Goal: Register for event/course

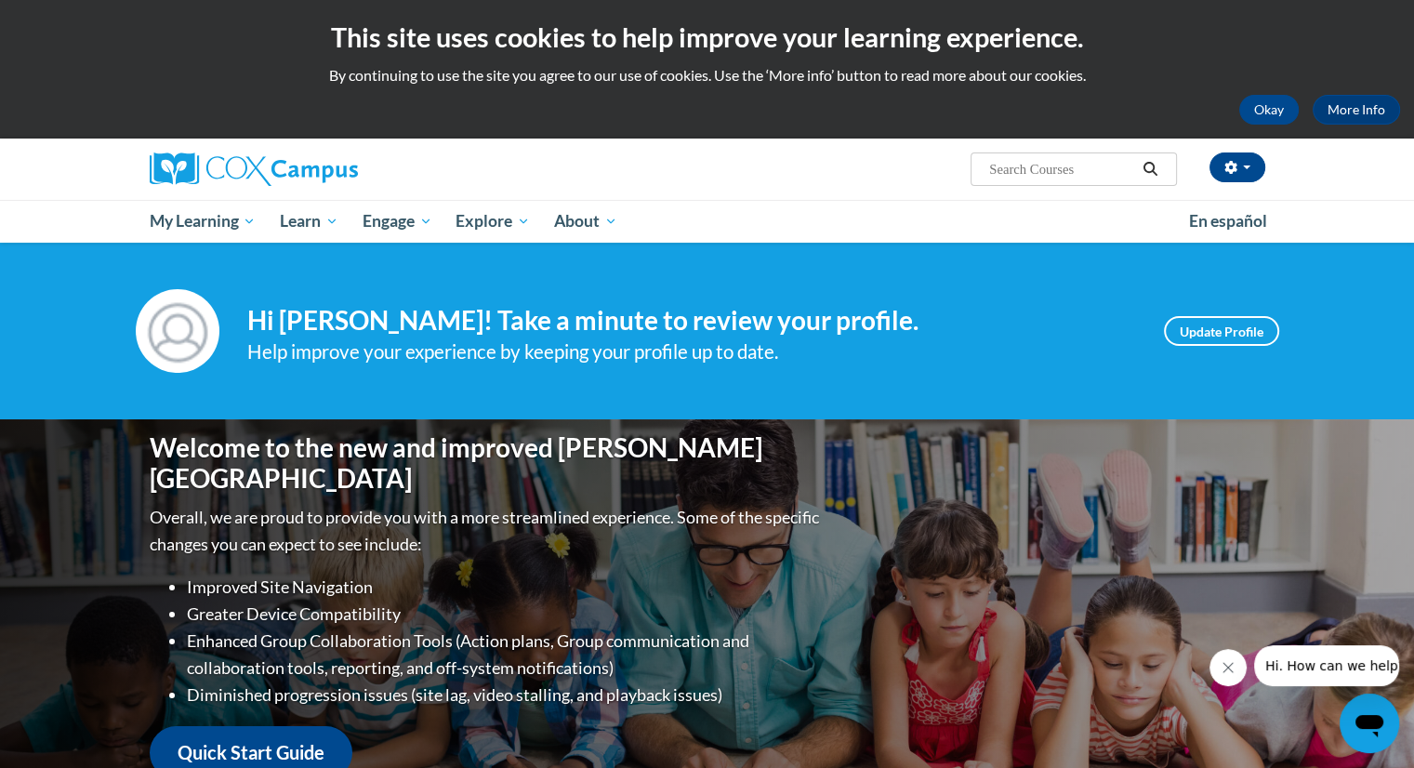
click at [1040, 172] on input "Search..." at bounding box center [1061, 169] width 149 height 22
type input "build my brain"
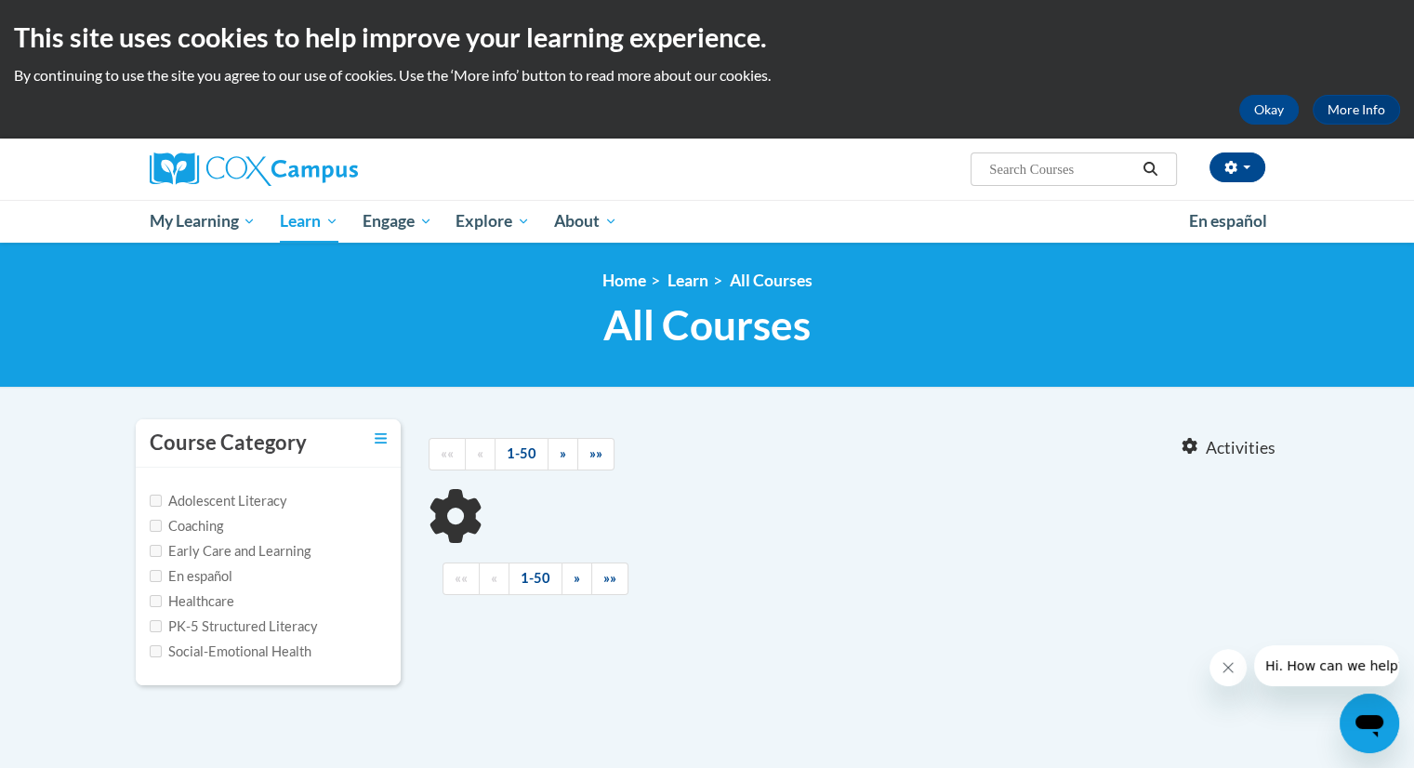
type input "build my brain"
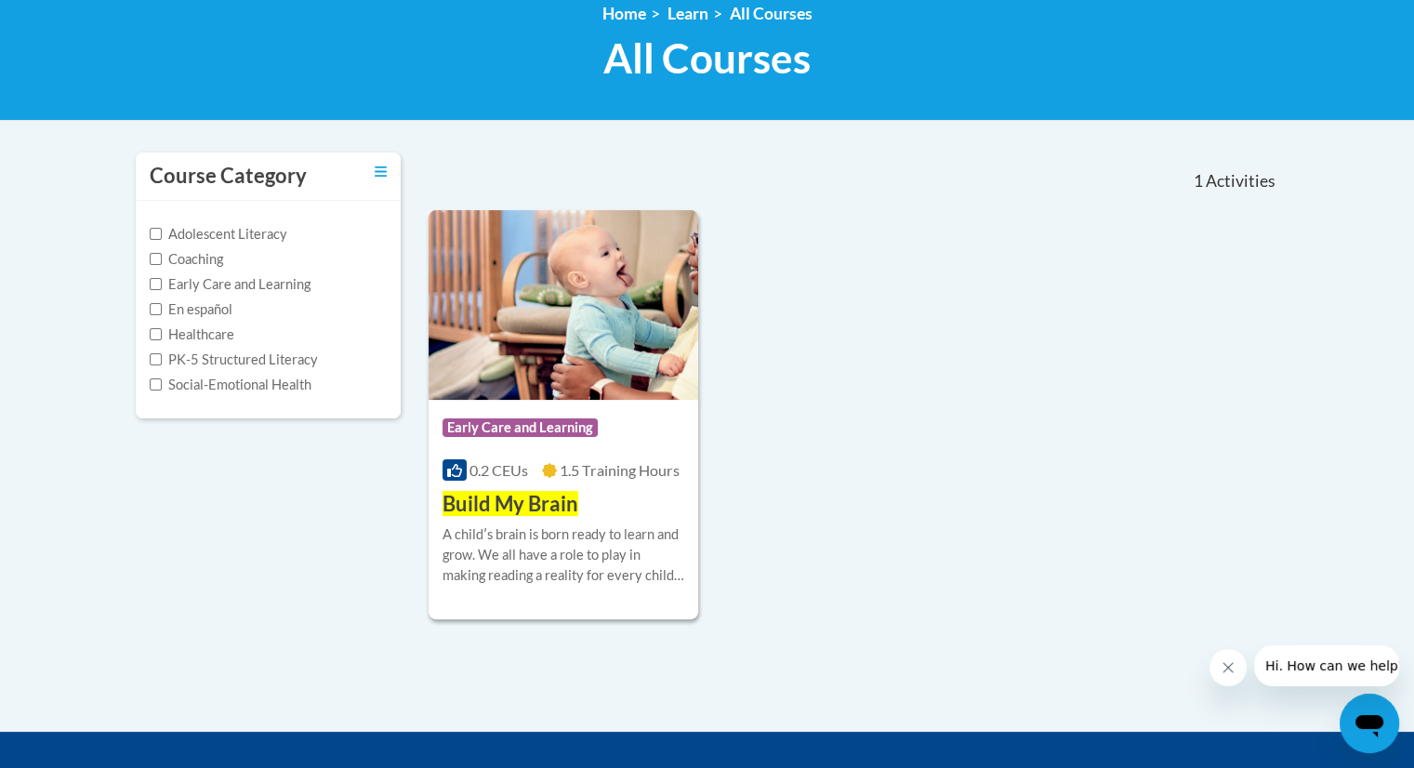
scroll to position [268, 0]
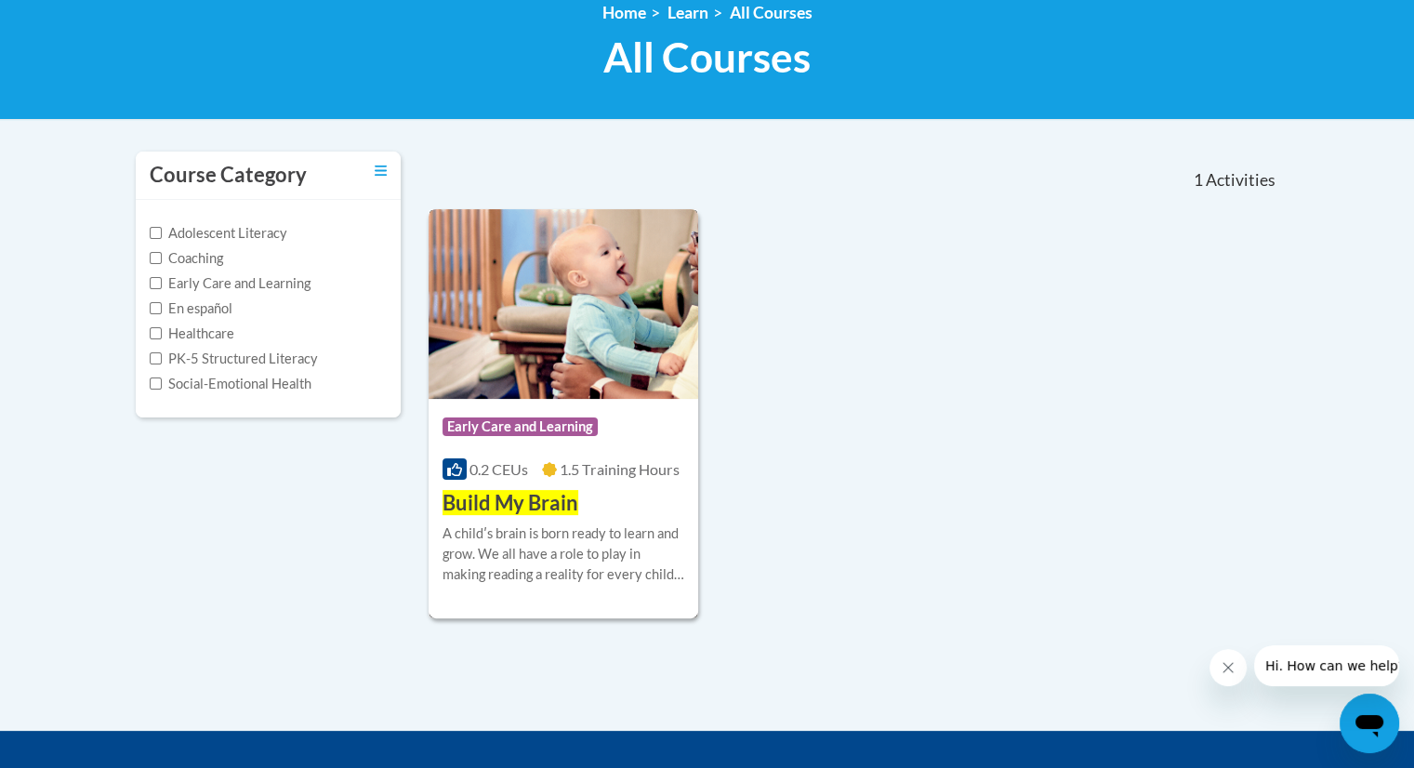
click at [530, 510] on span "Build My Brain" at bounding box center [511, 502] width 136 height 25
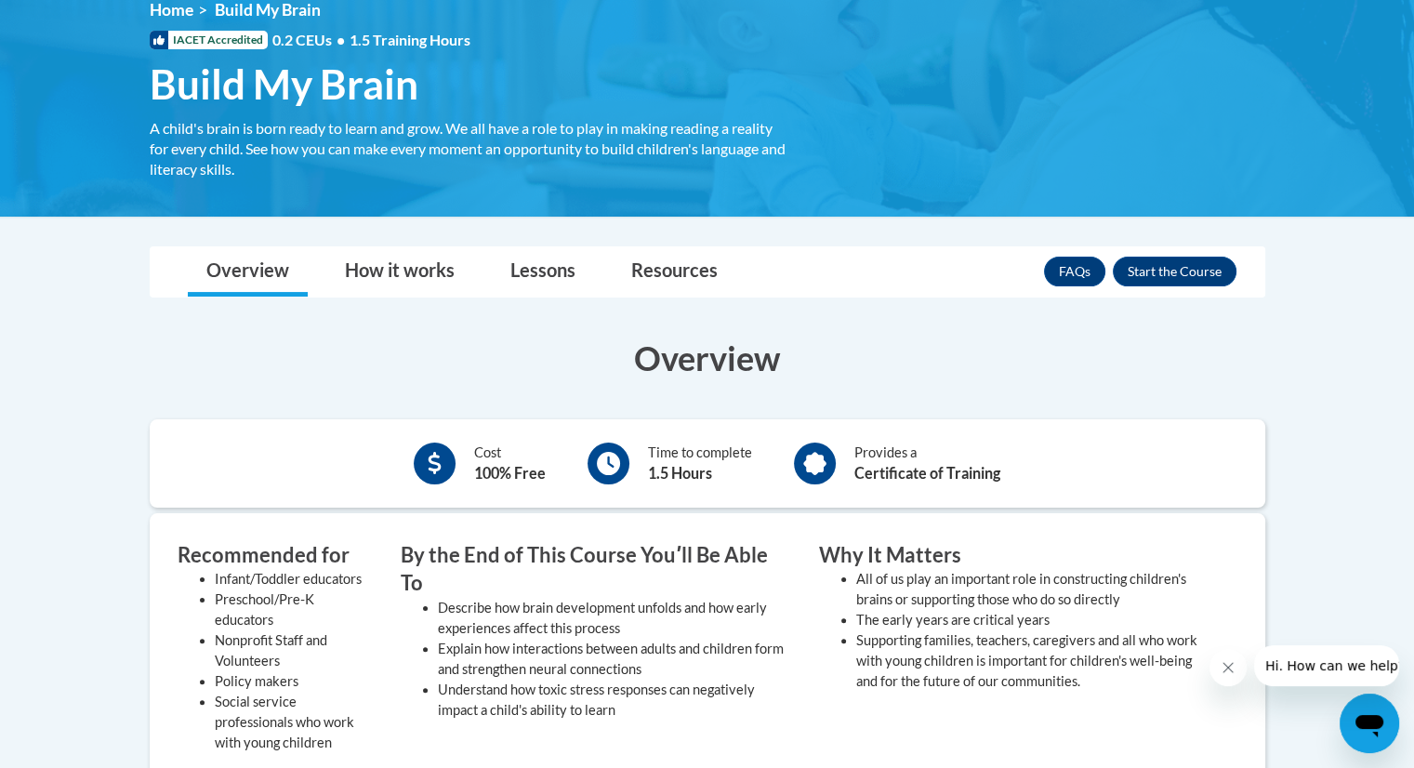
scroll to position [272, 0]
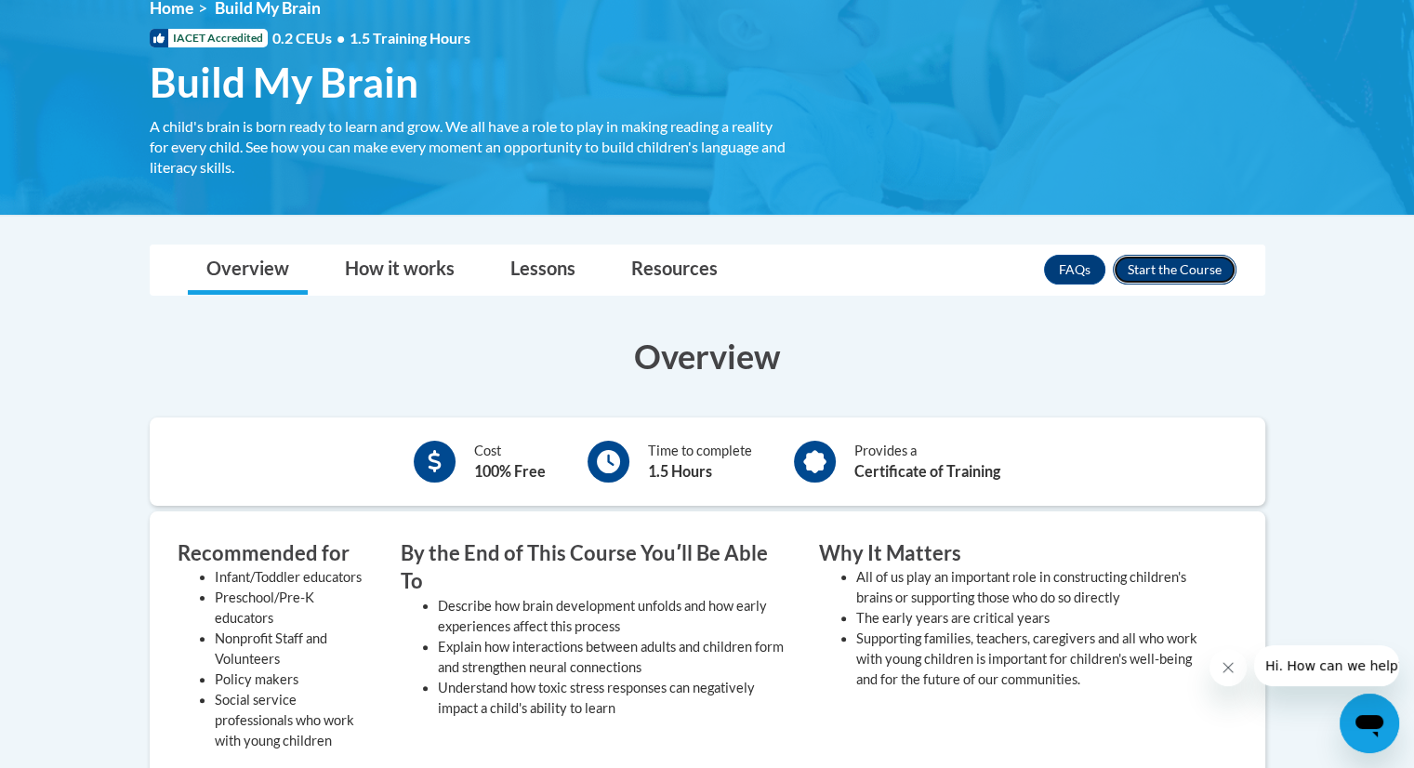
click at [1186, 277] on button "Enroll" at bounding box center [1175, 270] width 124 height 30
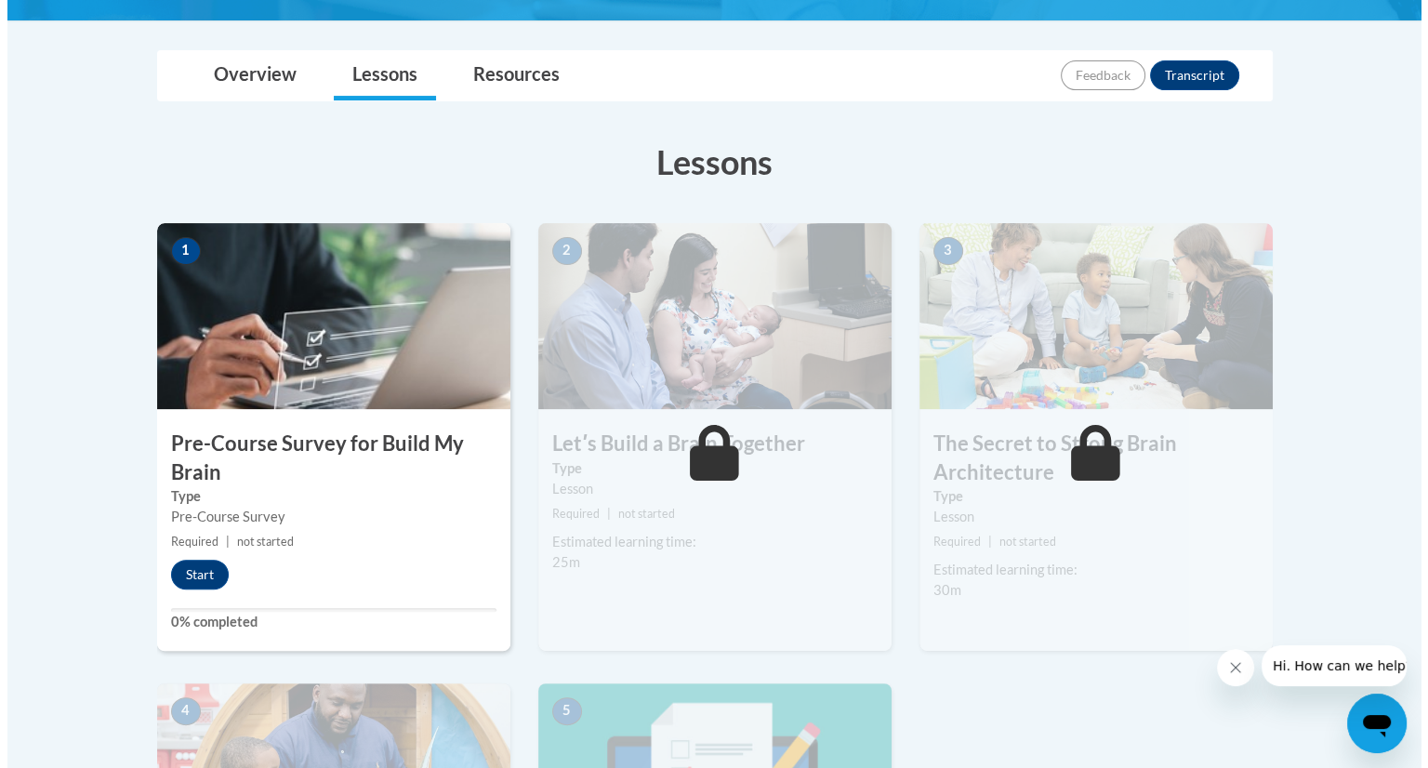
scroll to position [482, 0]
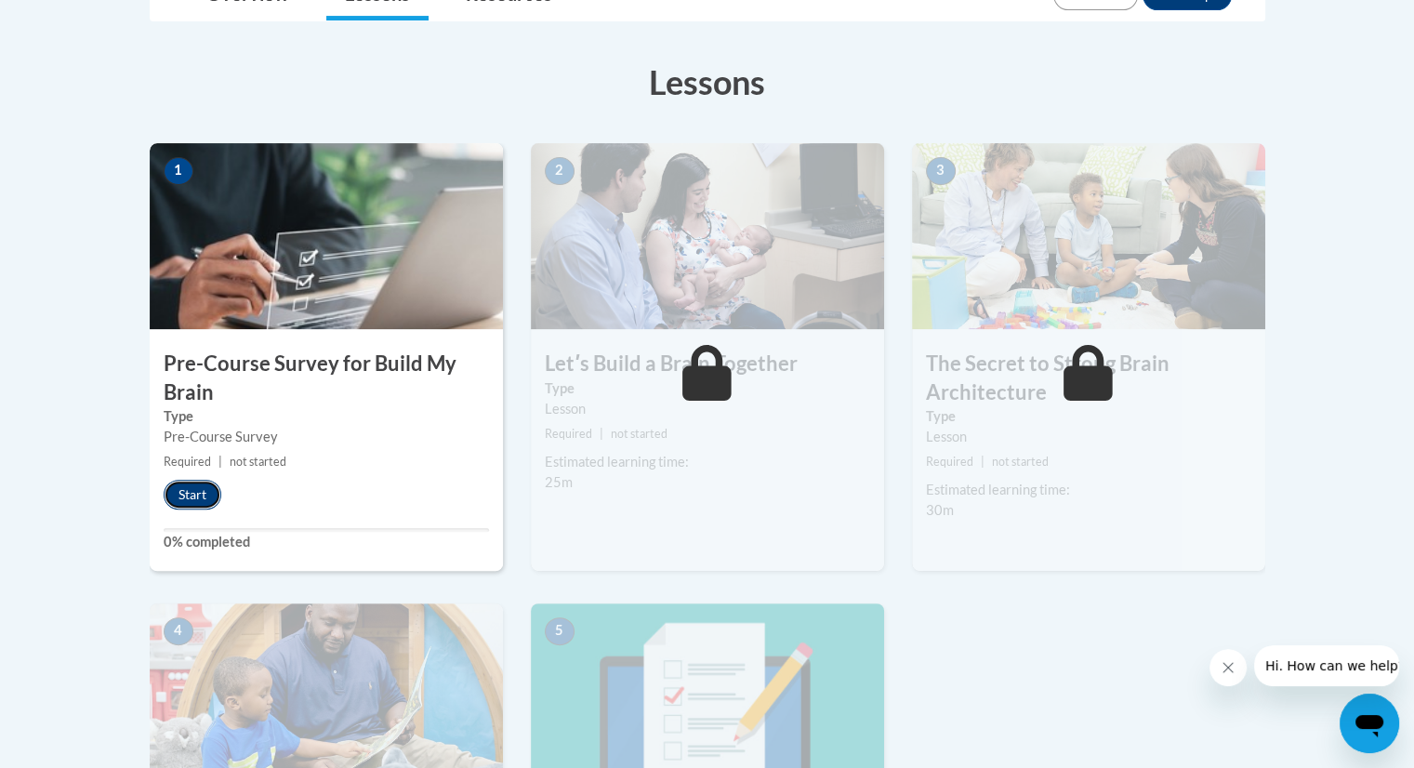
click at [208, 496] on button "Start" at bounding box center [193, 495] width 58 height 30
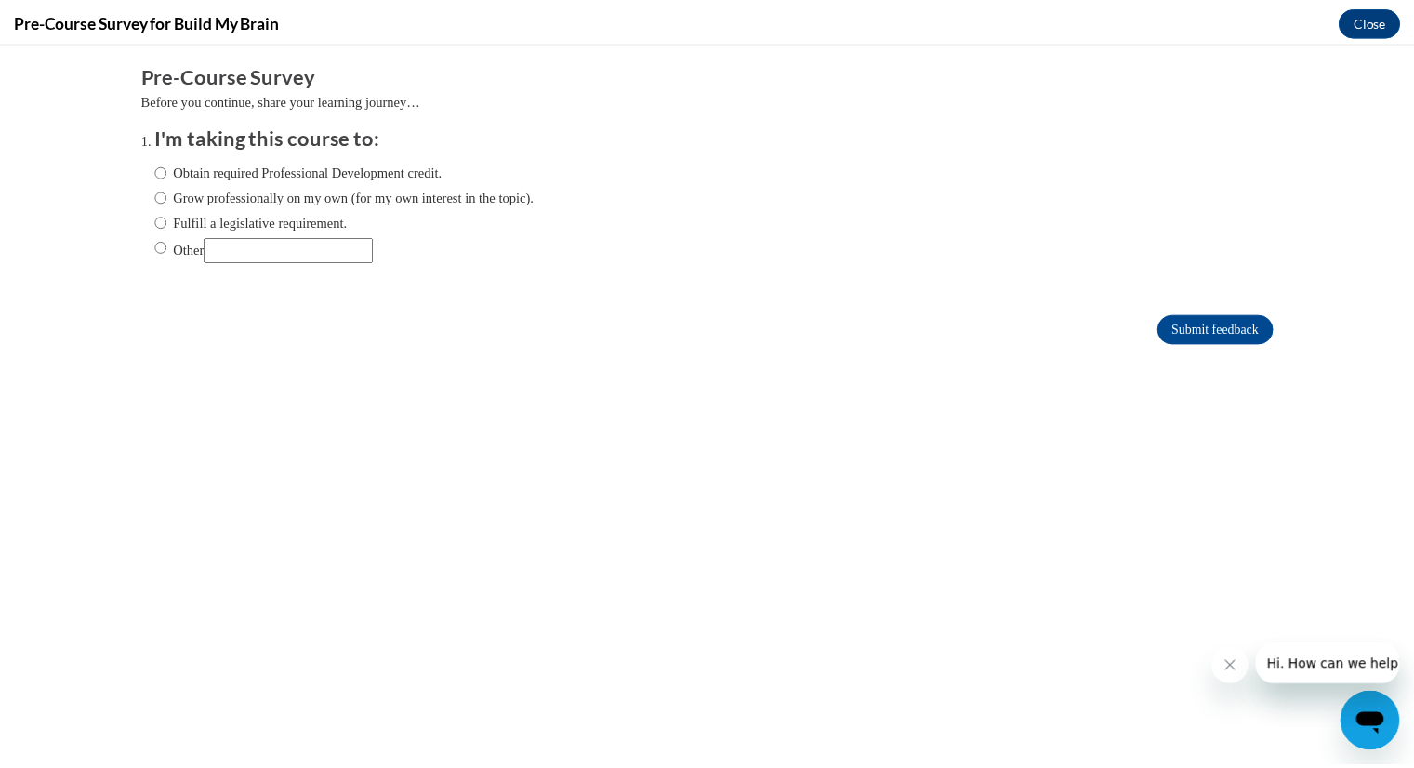
scroll to position [0, 0]
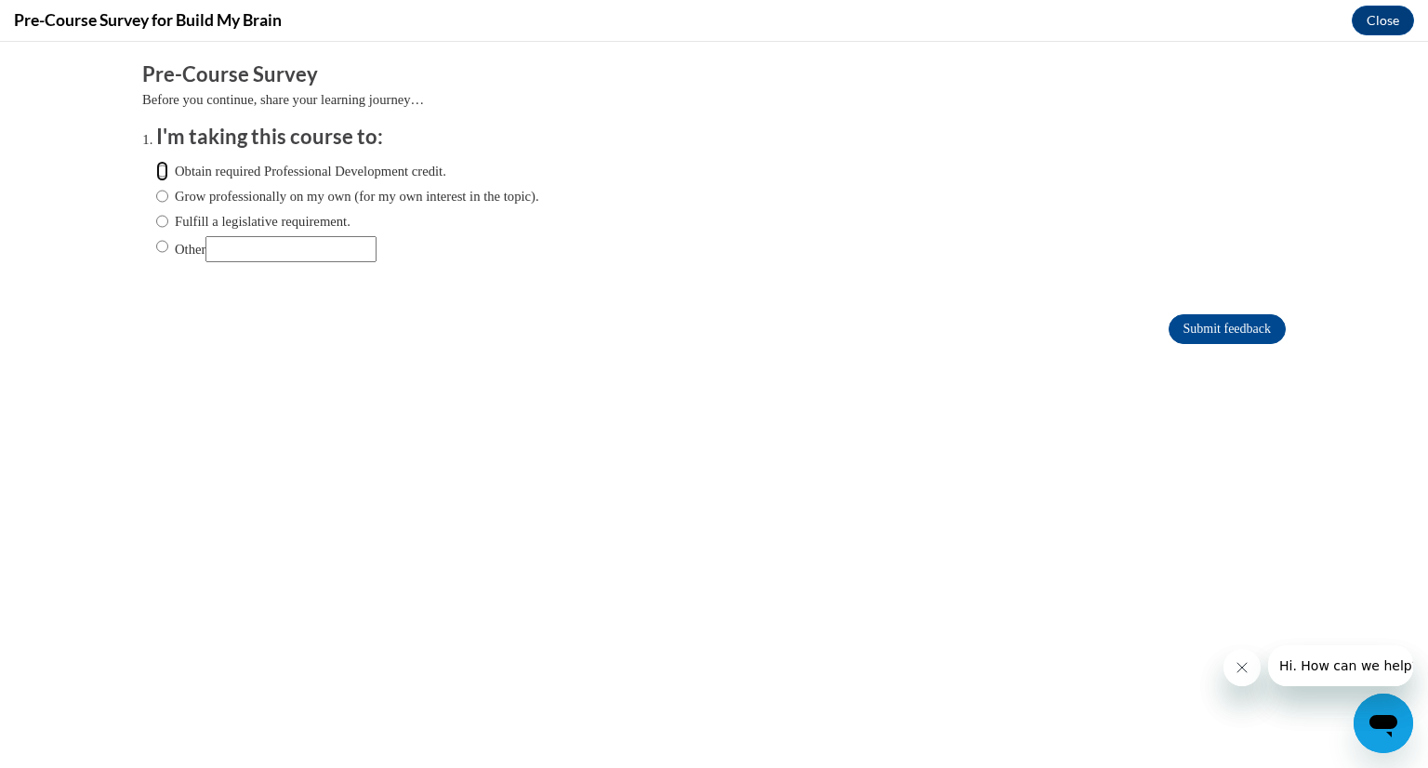
click at [156, 173] on input "Obtain required Professional Development credit." at bounding box center [162, 171] width 12 height 20
radio input "true"
click at [1169, 328] on input "Submit feedback" at bounding box center [1227, 329] width 117 height 30
click at [1385, 17] on button "Close" at bounding box center [1383, 21] width 62 height 30
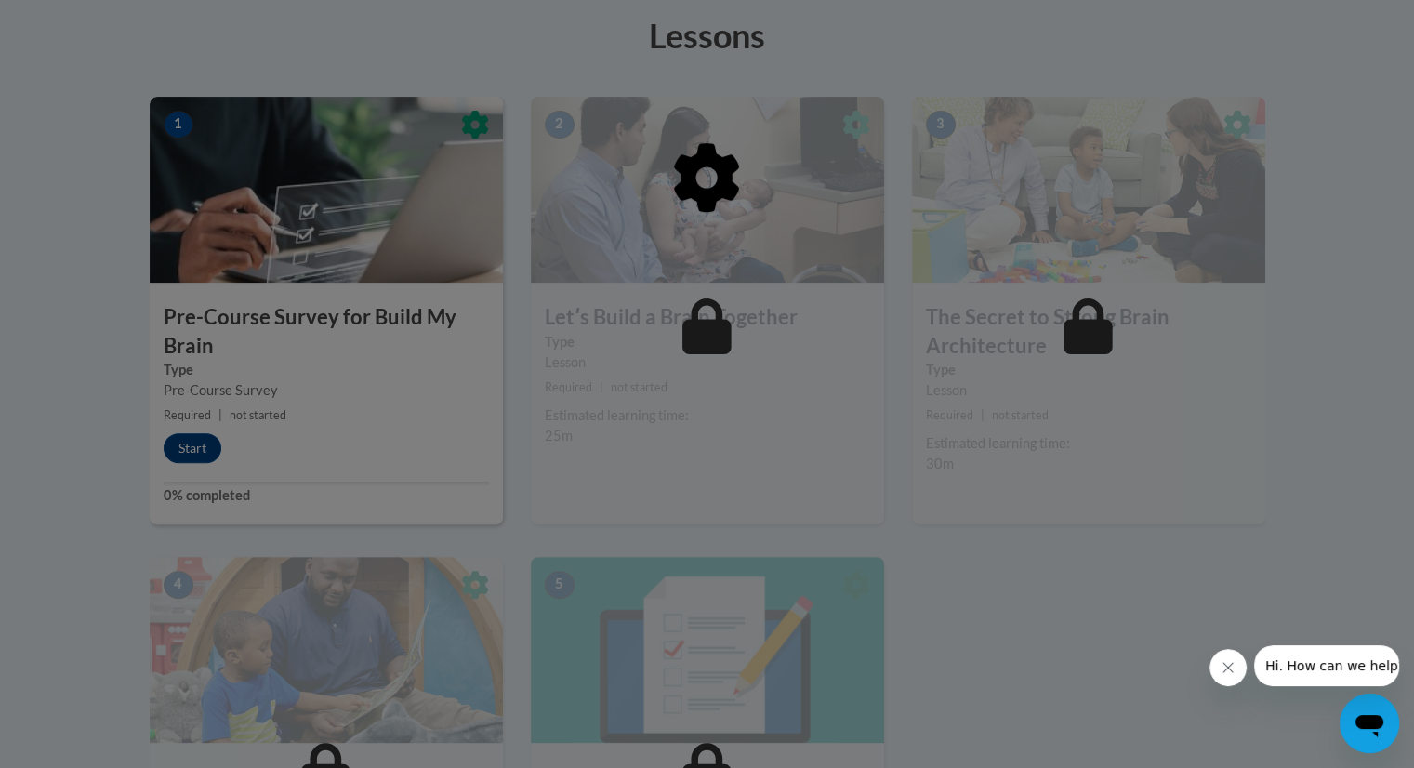
scroll to position [519, 0]
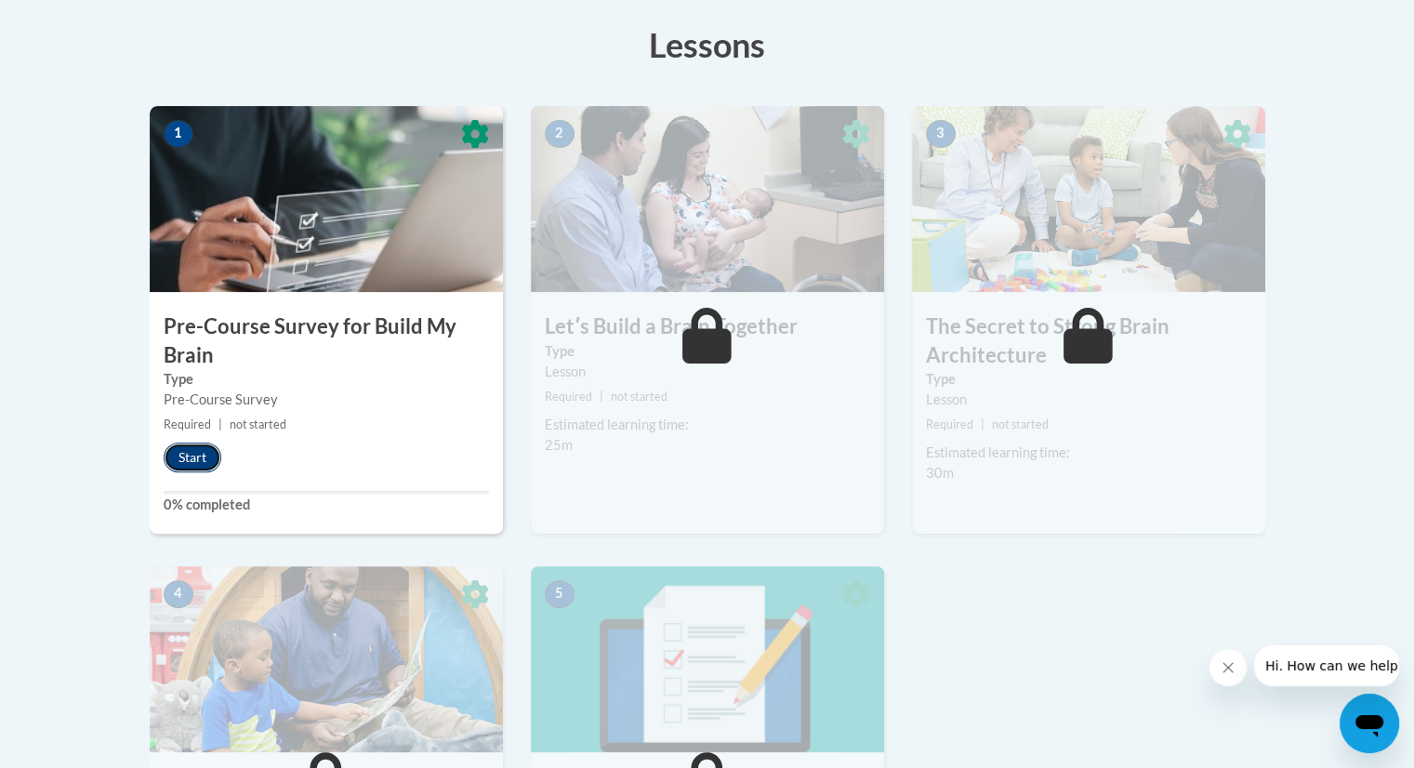
click at [199, 455] on button "Start" at bounding box center [193, 458] width 58 height 30
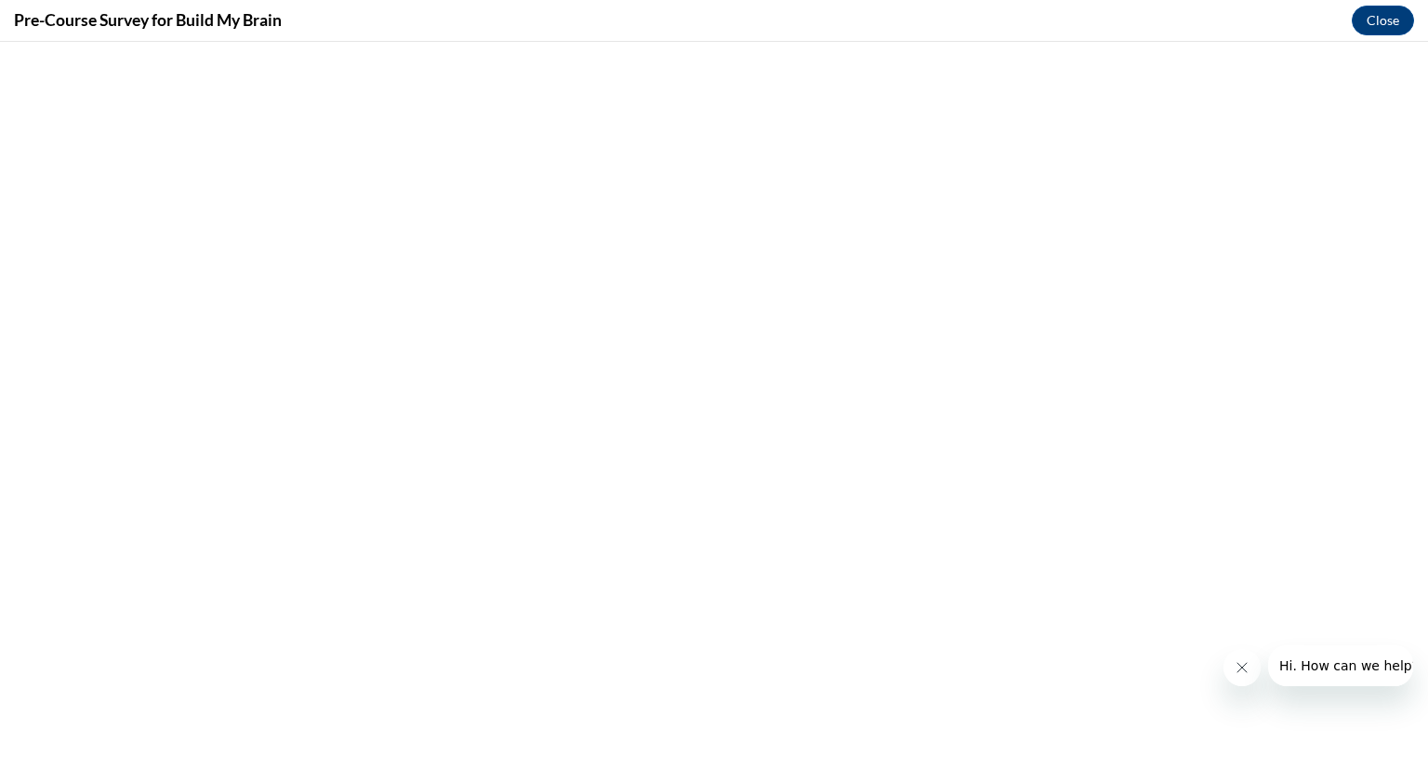
click at [1234, 667] on icon "Close message from company" at bounding box center [1241, 667] width 15 height 15
click at [1385, 37] on div "Pre-Course Survey for Build My Brain Close" at bounding box center [714, 21] width 1428 height 42
click at [1379, 16] on button "Close" at bounding box center [1383, 21] width 62 height 30
